Goal: Information Seeking & Learning: Learn about a topic

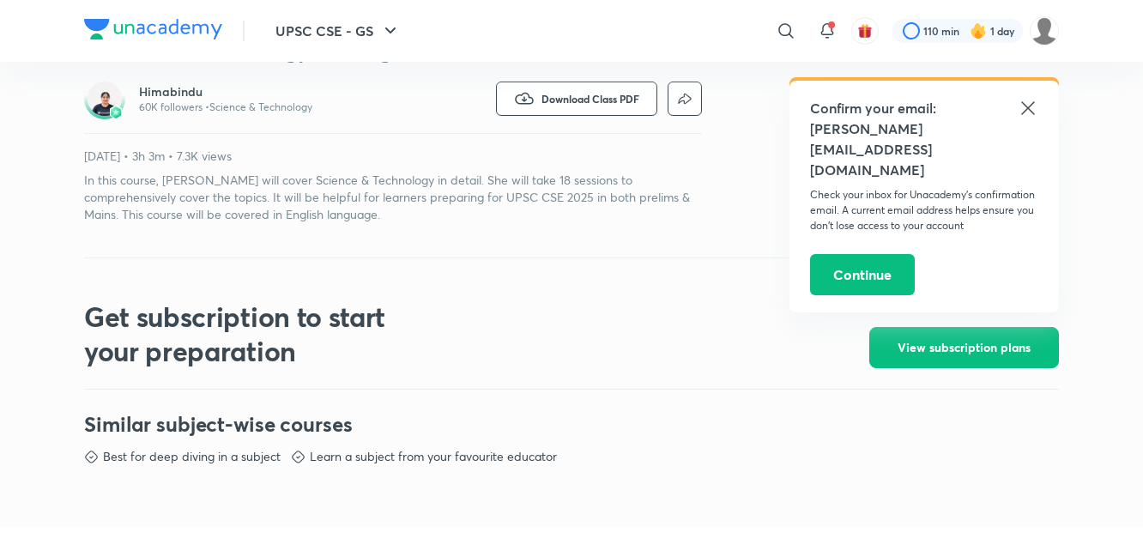
scroll to position [487, 0]
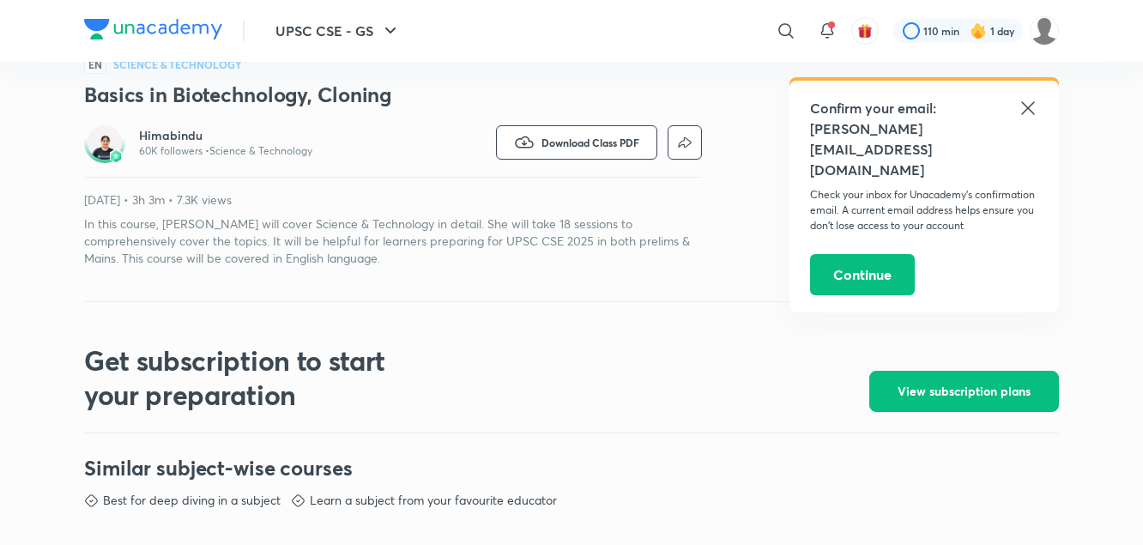
click at [166, 100] on h3 "Basics in Biotechnology, Cloning" at bounding box center [393, 94] width 618 height 27
click at [112, 148] on img at bounding box center [105, 142] width 34 height 34
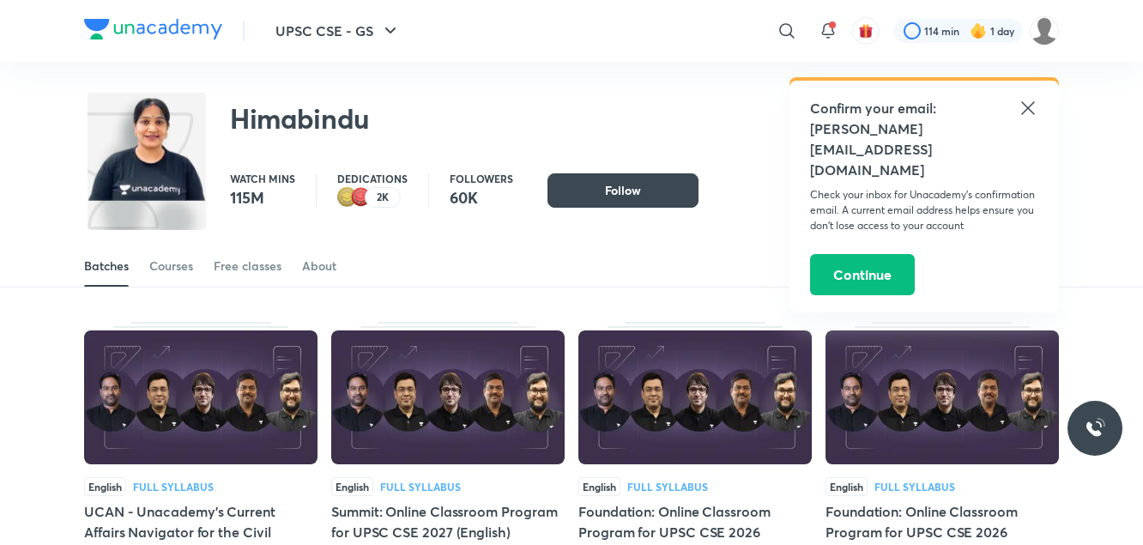
click at [1028, 99] on icon at bounding box center [1027, 108] width 21 height 21
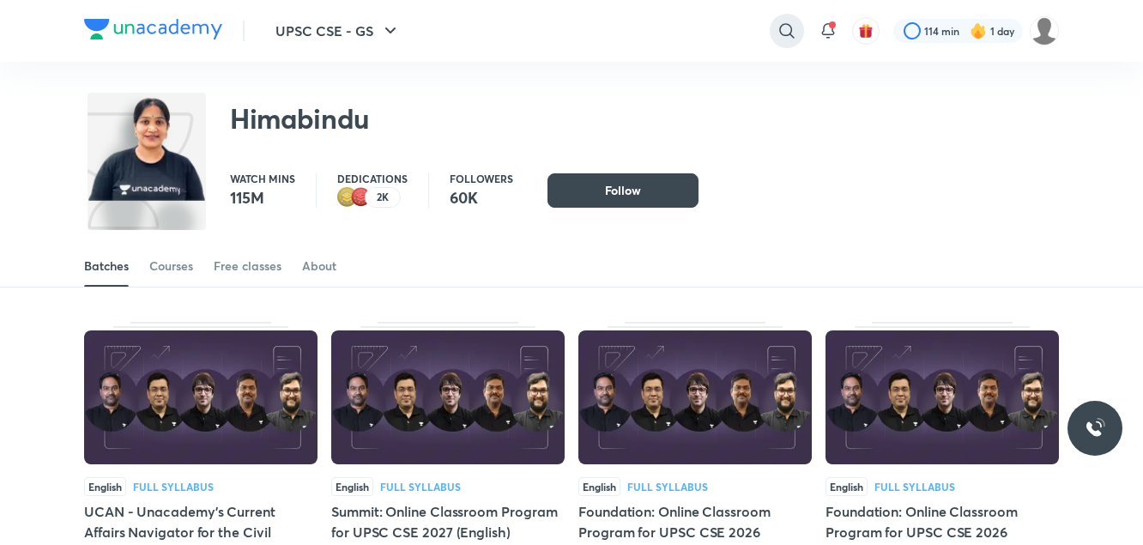
click at [792, 39] on icon at bounding box center [786, 31] width 21 height 21
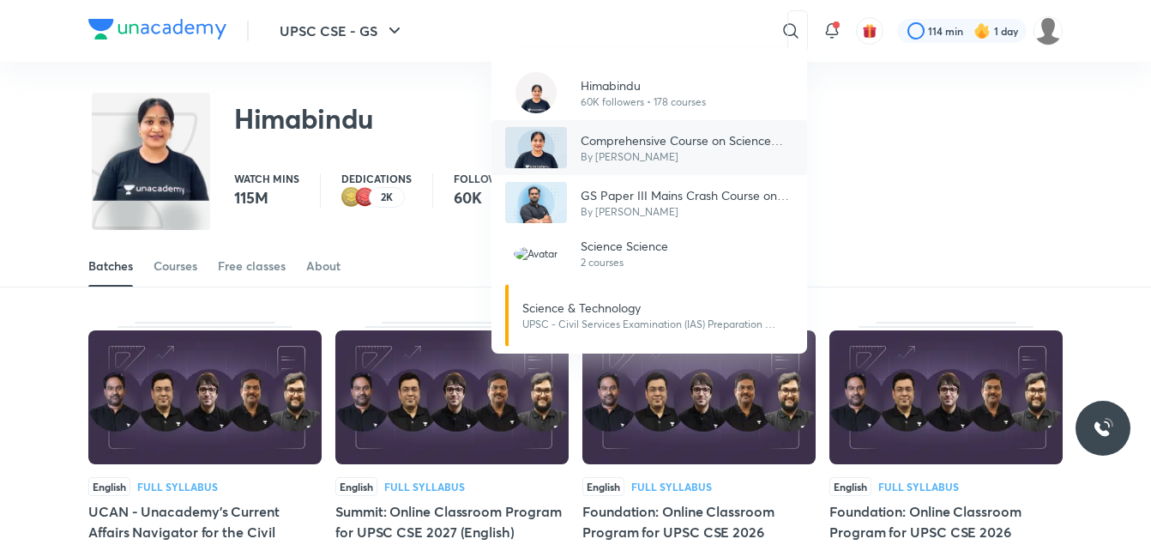
click at [650, 143] on p "Comprehensive Course on Science and Technology" at bounding box center [687, 140] width 213 height 18
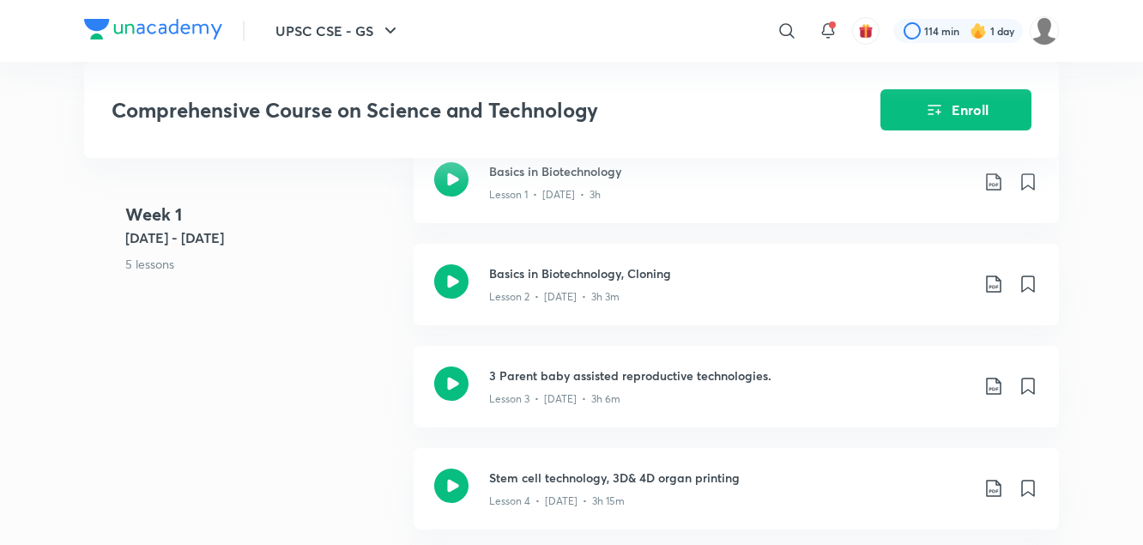
scroll to position [932, 0]
click at [566, 392] on p "Lesson 3 • [DATE] • 3h 6m" at bounding box center [554, 399] width 131 height 15
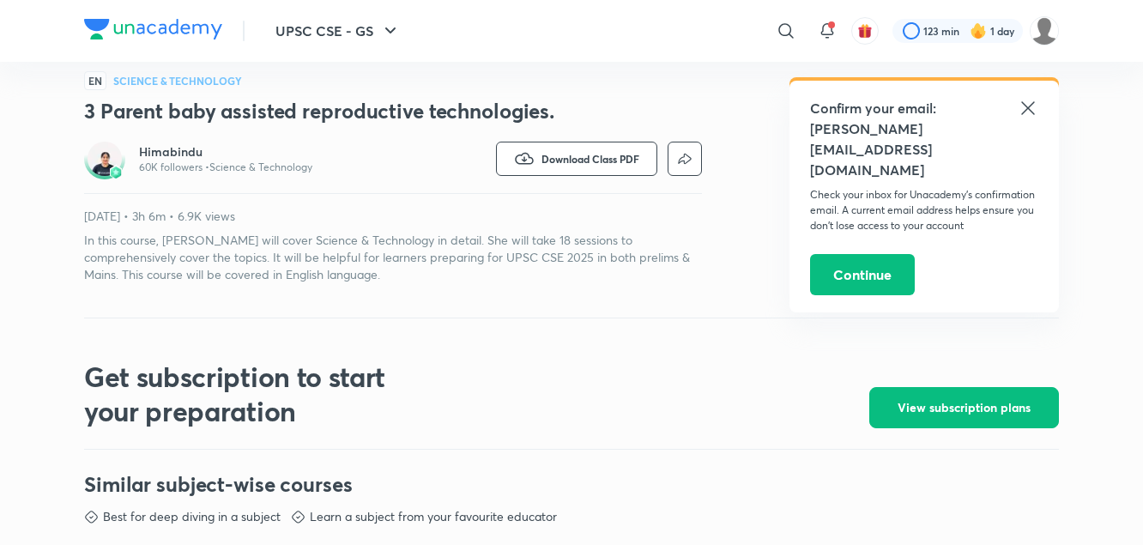
scroll to position [465, 0]
